Goal: Task Accomplishment & Management: Manage account settings

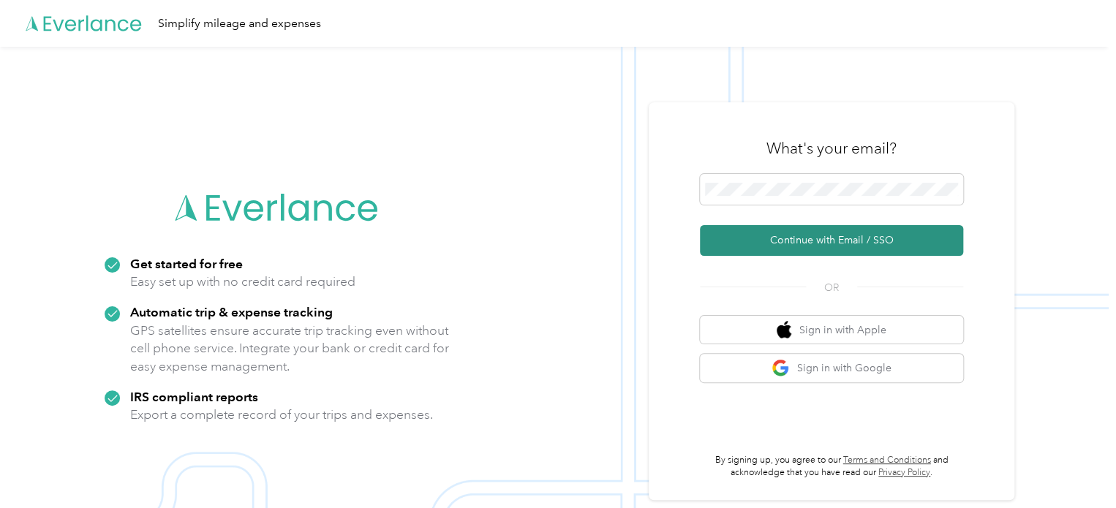
click at [818, 239] on button "Continue with Email / SSO" at bounding box center [831, 240] width 263 height 31
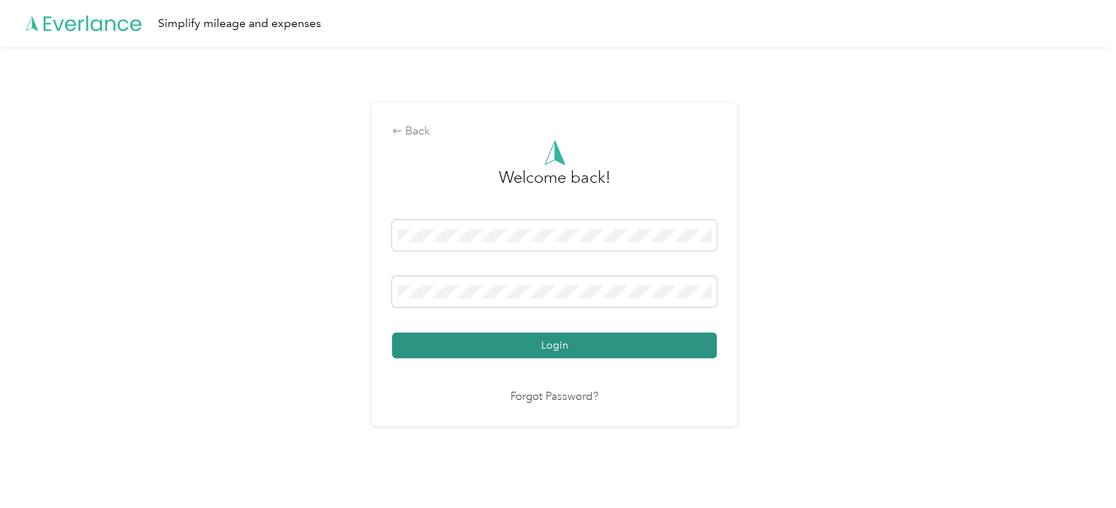
click at [549, 339] on button "Login" at bounding box center [554, 346] width 325 height 26
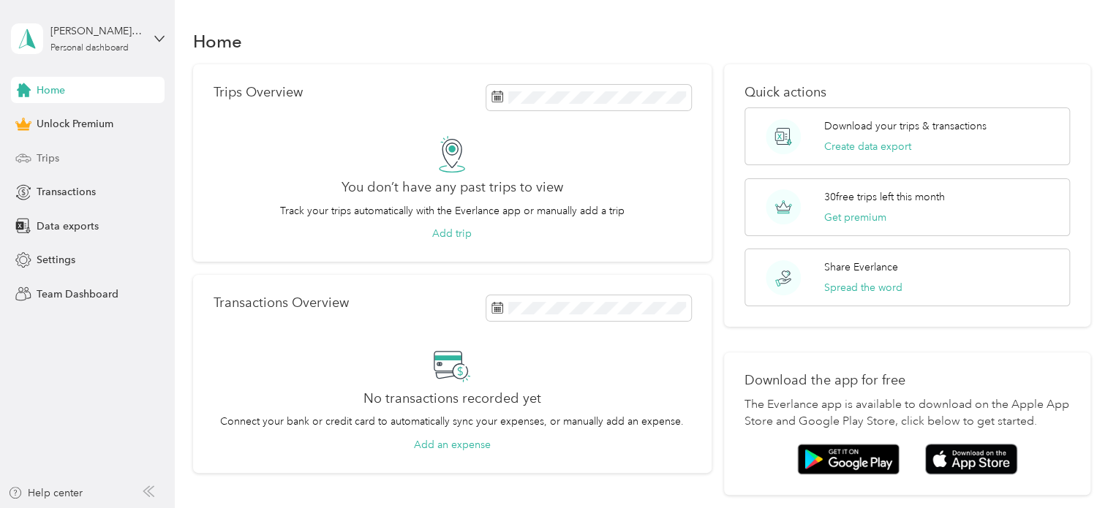
click at [53, 152] on span "Trips" at bounding box center [48, 158] width 23 height 15
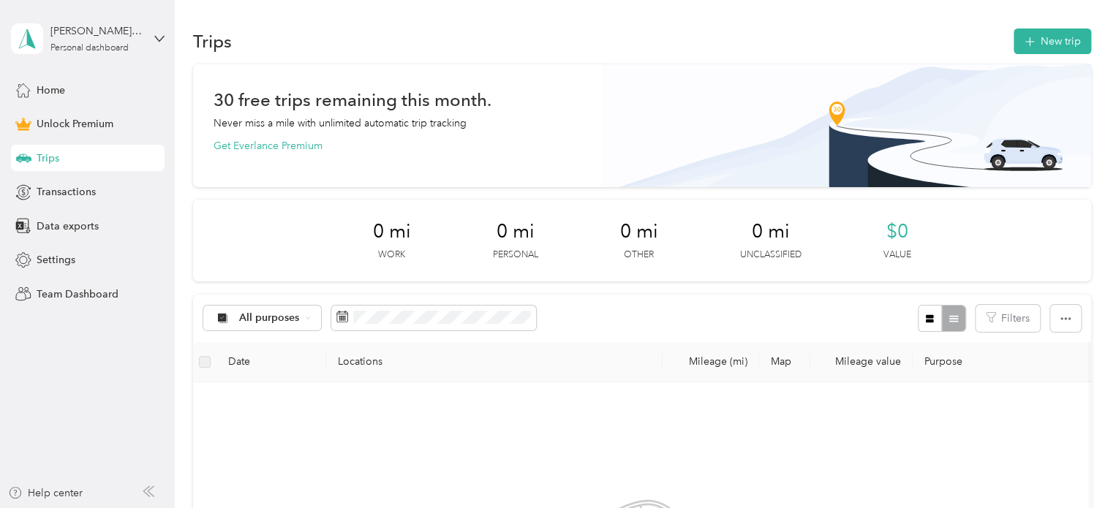
click at [617, 315] on div "All purposes Filters" at bounding box center [642, 319] width 898 height 48
click at [310, 312] on div "All purposes" at bounding box center [262, 318] width 118 height 25
click at [103, 38] on div "[PERSON_NAME][EMAIL_ADDRESS][PERSON_NAME][DOMAIN_NAME]" at bounding box center [95, 30] width 91 height 15
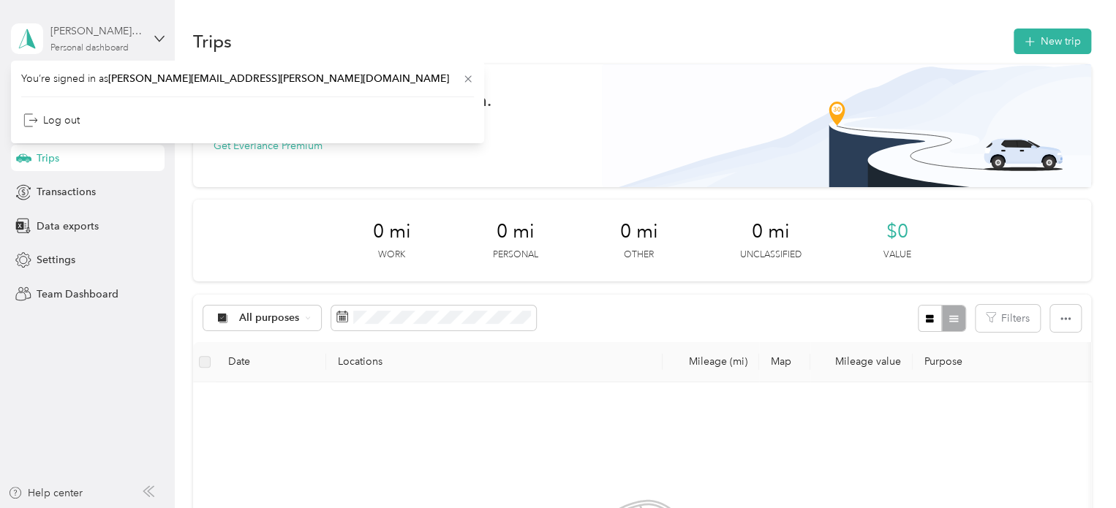
click at [109, 44] on div "Personal dashboard" at bounding box center [89, 48] width 78 height 9
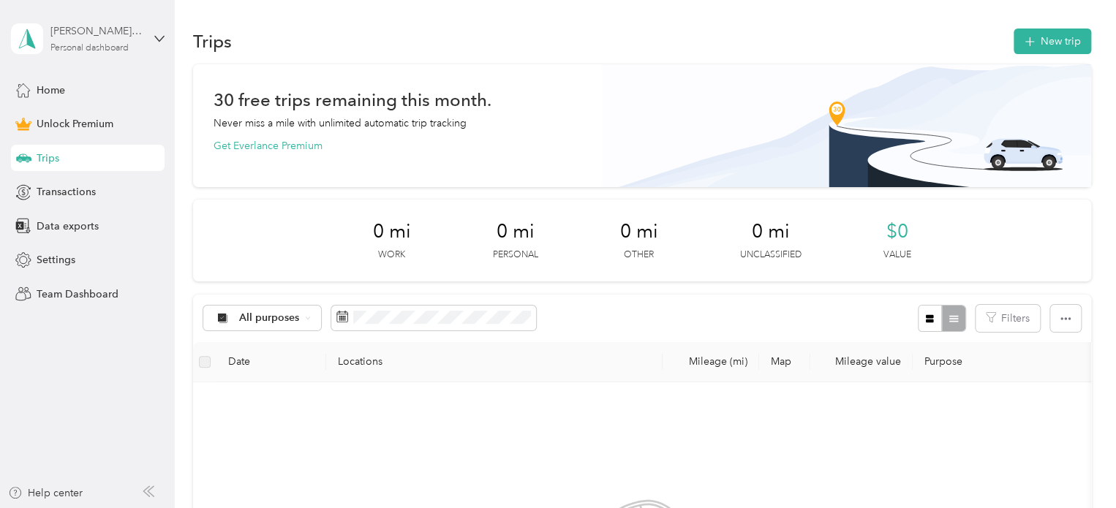
click at [103, 44] on div "Personal dashboard" at bounding box center [89, 48] width 78 height 9
click at [138, 337] on aside "[PERSON_NAME][EMAIL_ADDRESS][PERSON_NAME][DOMAIN_NAME] Personal dashboard Home …" at bounding box center [87, 254] width 175 height 508
click at [53, 251] on div "Settings" at bounding box center [88, 260] width 154 height 26
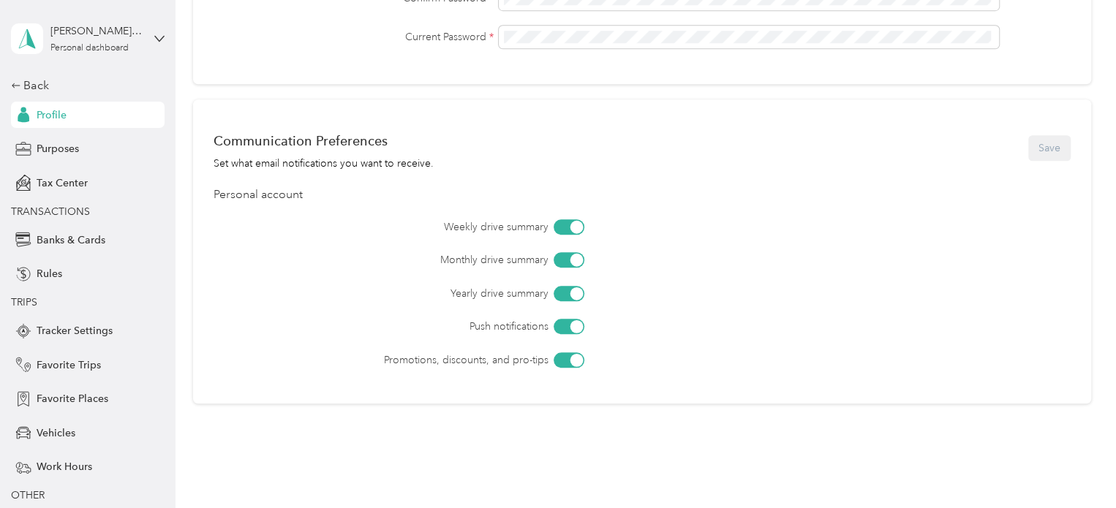
scroll to position [393, 0]
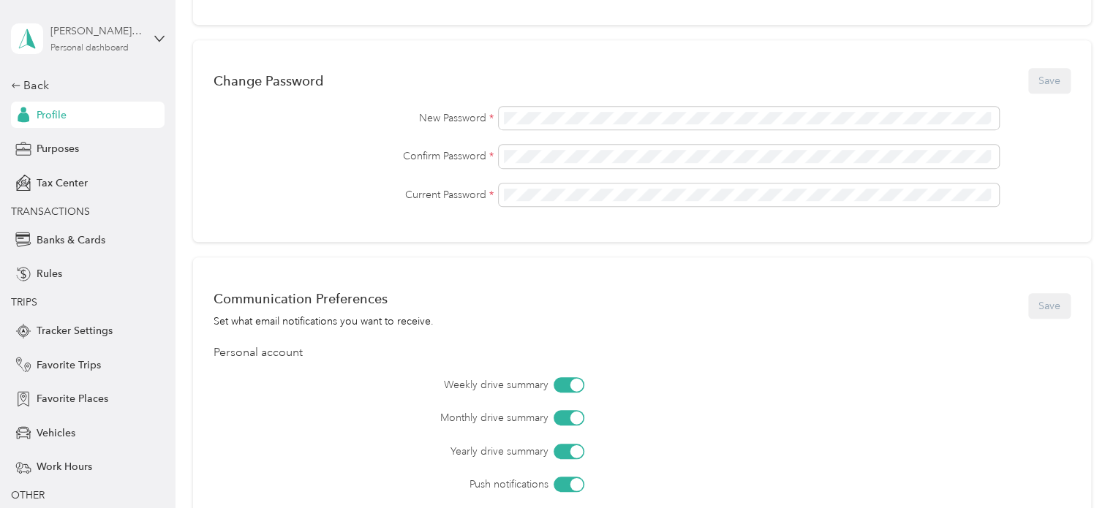
click at [117, 41] on div "[PERSON_NAME][EMAIL_ADDRESS][PERSON_NAME][DOMAIN_NAME] Personal dashboard" at bounding box center [95, 37] width 91 height 29
click at [218, 29] on div "25 % Personal Info Save First name Last name Email * Mobile Use Kilometers Cust…" at bounding box center [642, 138] width 898 height 878
click at [21, 89] on div "Back" at bounding box center [84, 86] width 146 height 18
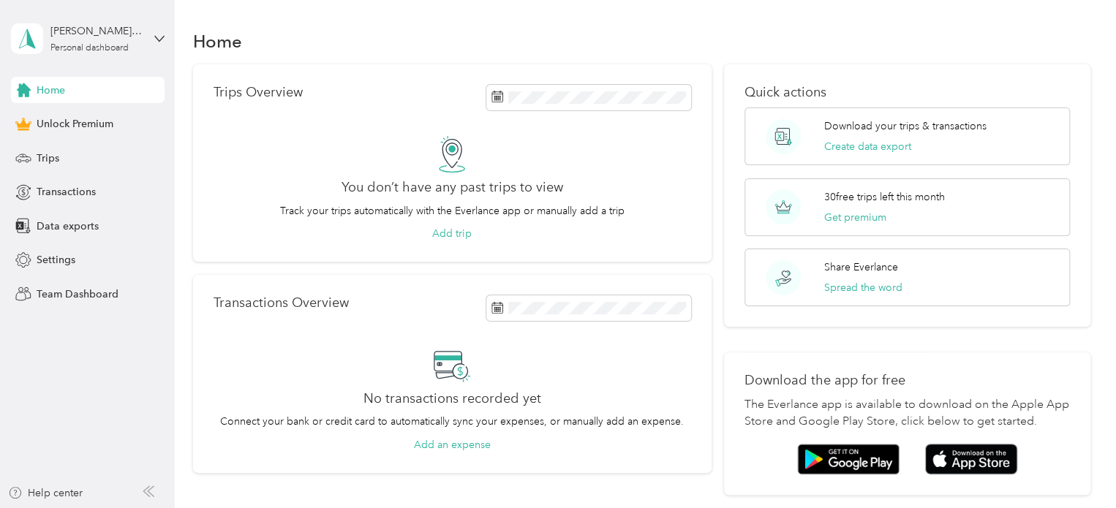
click at [934, 49] on div "Home" at bounding box center [642, 41] width 898 height 31
click at [125, 45] on div "Personal dashboard" at bounding box center [89, 48] width 78 height 9
click at [83, 116] on div "Log out" at bounding box center [247, 121] width 453 height 26
